Goal: Obtain resource: Download file/media

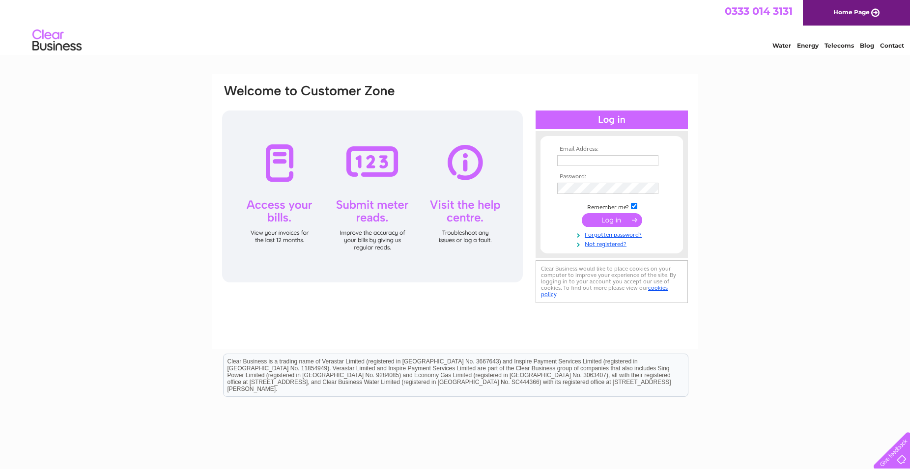
click at [582, 158] on input "text" at bounding box center [607, 160] width 101 height 11
type input "mtodd@sandmanhotels.co.uk"
click at [602, 220] on input "submit" at bounding box center [612, 221] width 60 height 14
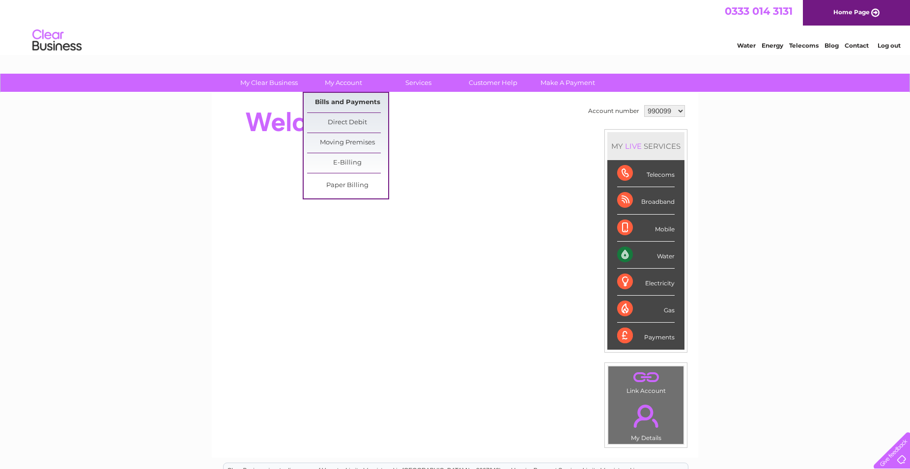
click at [335, 102] on link "Bills and Payments" at bounding box center [347, 103] width 81 height 20
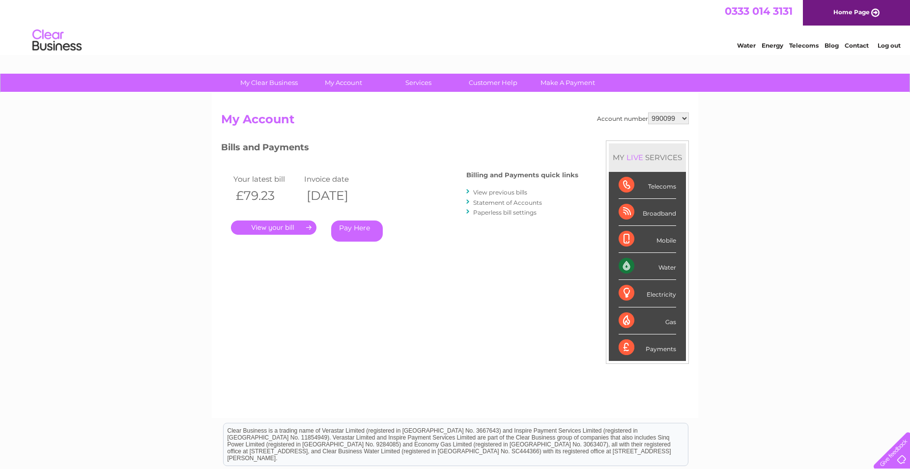
click at [270, 228] on link "." at bounding box center [273, 228] width 85 height 14
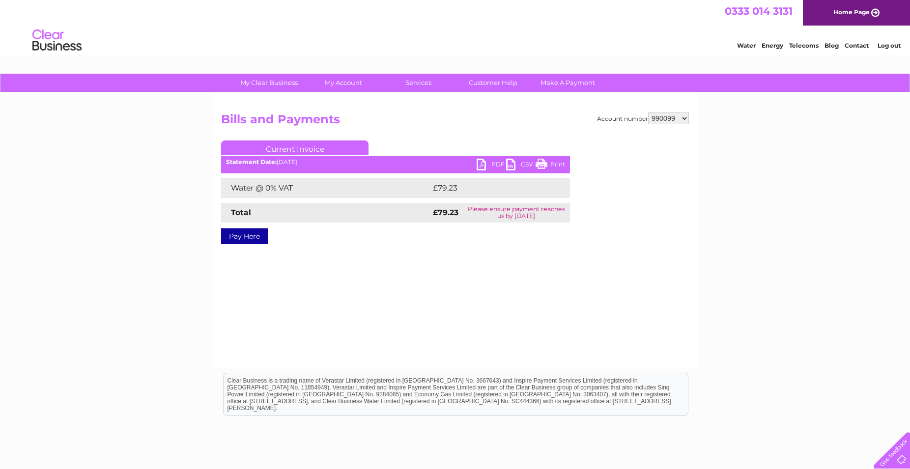
click at [485, 162] on link "PDF" at bounding box center [490, 166] width 29 height 14
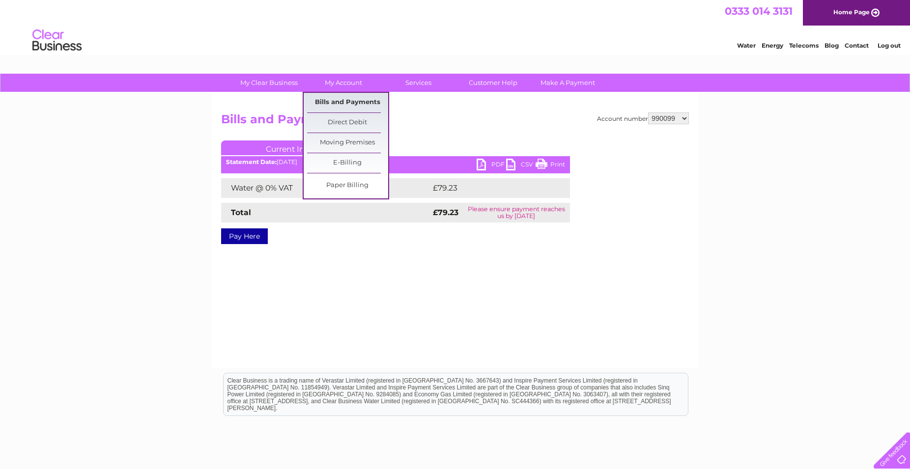
click at [341, 103] on link "Bills and Payments" at bounding box center [347, 103] width 81 height 20
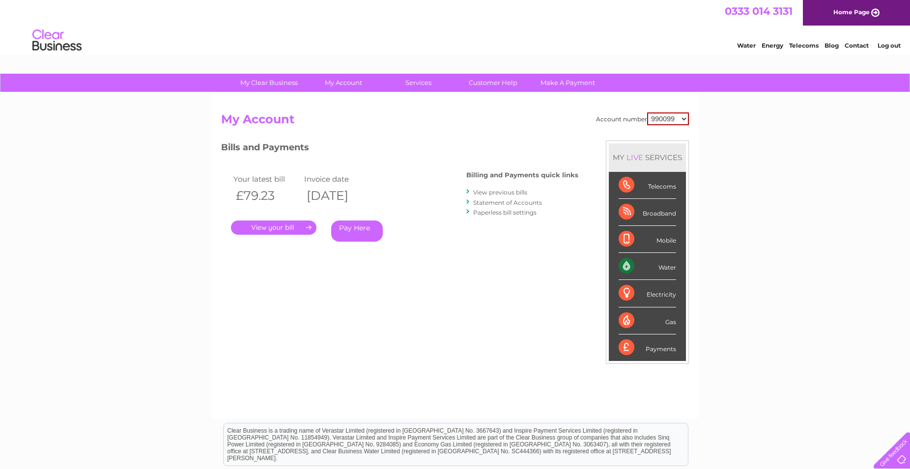
click at [496, 194] on link "View previous bills" at bounding box center [500, 192] width 54 height 7
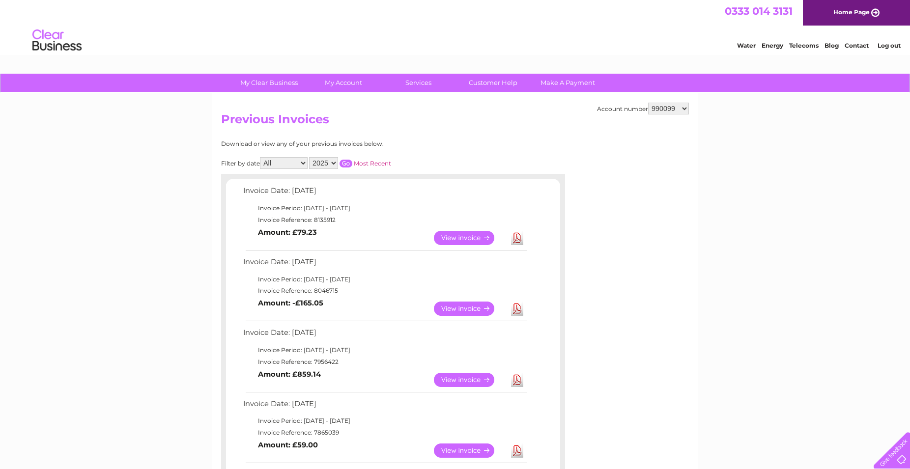
click at [518, 309] on link "Download" at bounding box center [517, 309] width 12 height 14
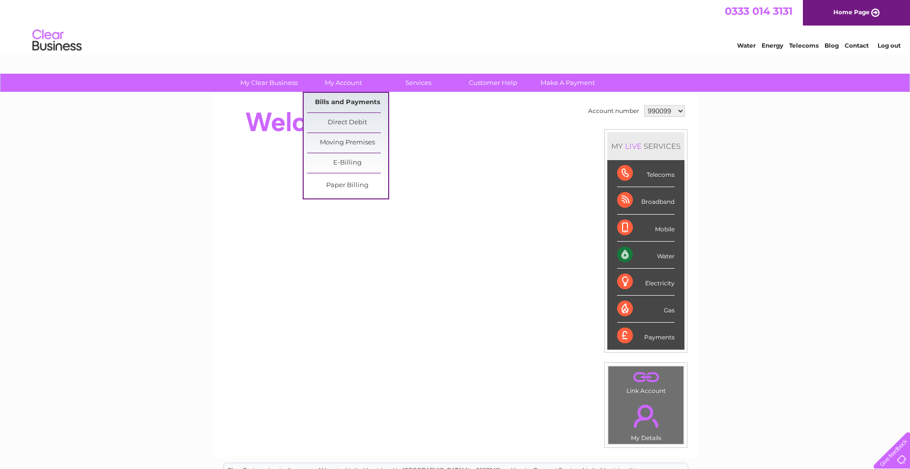
click at [335, 105] on link "Bills and Payments" at bounding box center [347, 103] width 81 height 20
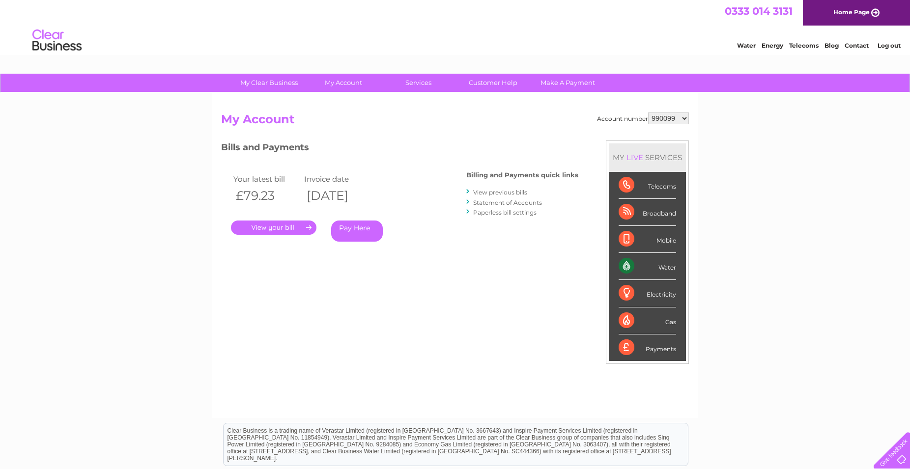
click at [499, 196] on link "View previous bills" at bounding box center [500, 192] width 54 height 7
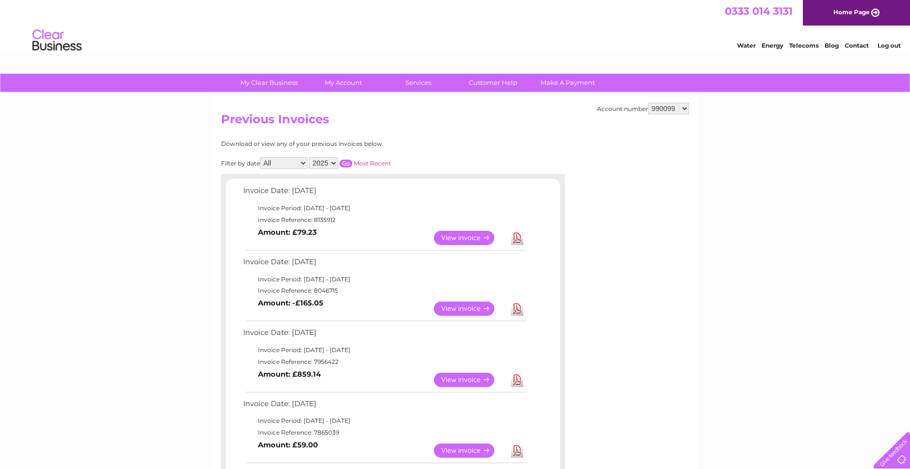
click at [520, 379] on link "Download" at bounding box center [517, 380] width 12 height 14
